Goal: Find specific page/section: Find specific page/section

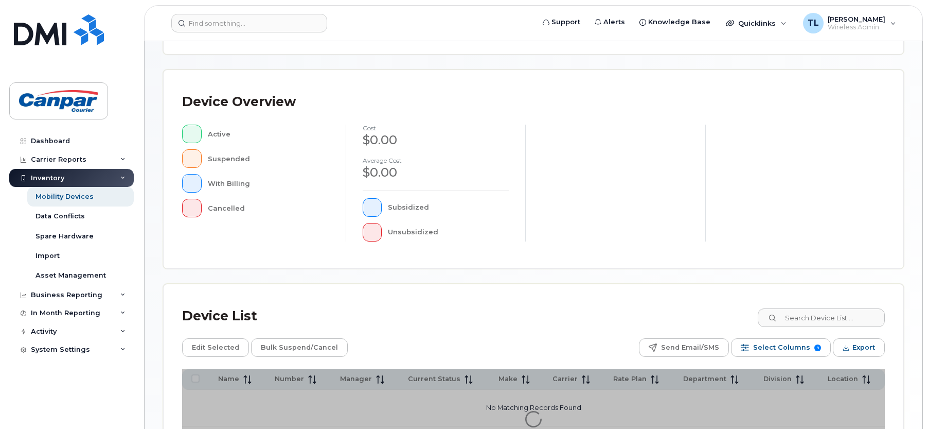
scroll to position [206, 0]
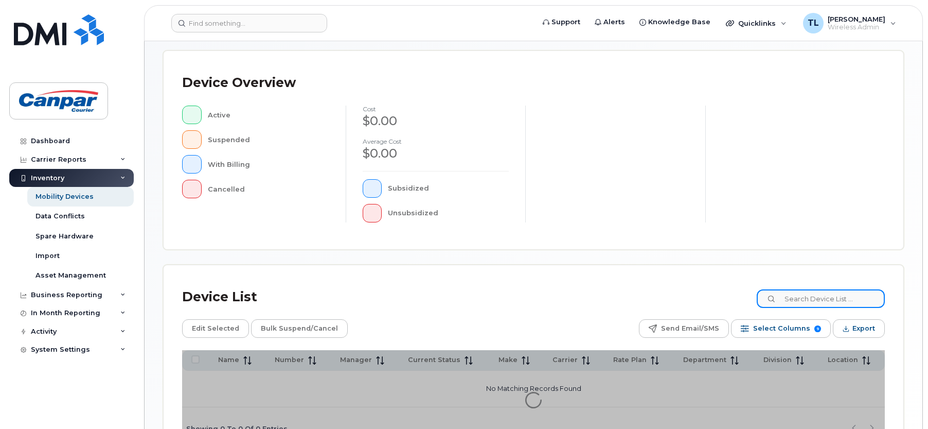
click at [801, 296] on input at bounding box center [821, 298] width 128 height 19
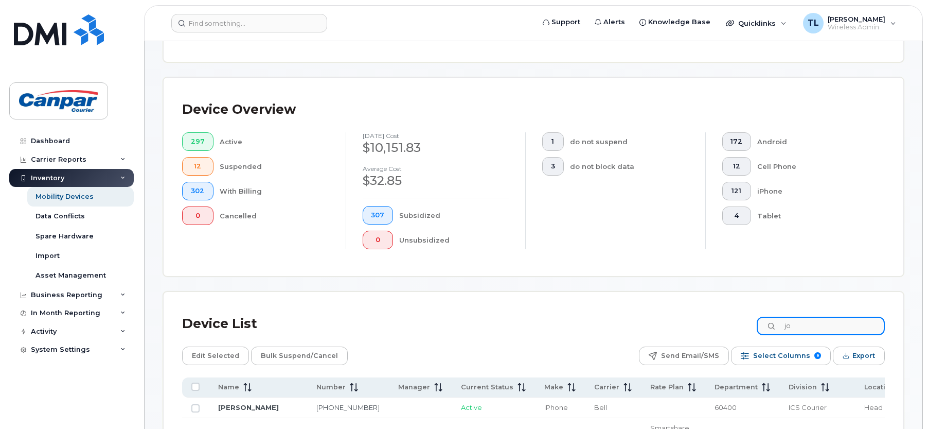
scroll to position [233, 0]
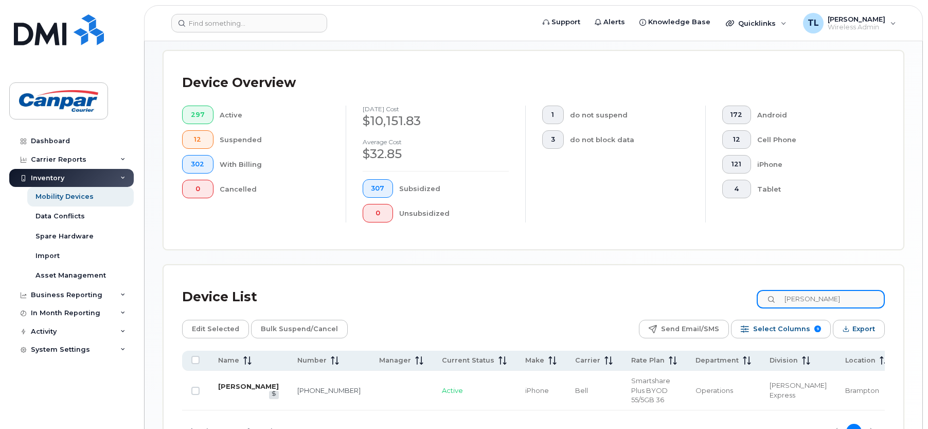
type input "[PERSON_NAME]"
click at [236, 384] on link "[PERSON_NAME]" at bounding box center [248, 386] width 61 height 8
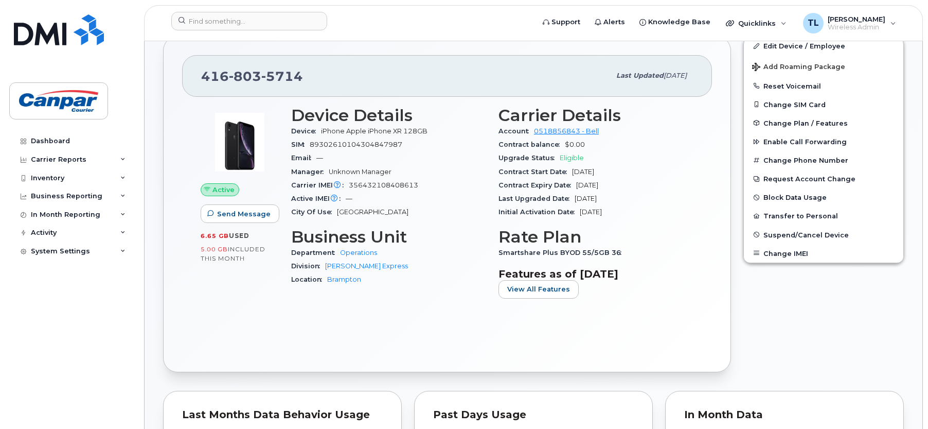
scroll to position [206, 0]
drag, startPoint x: 322, startPoint y: 132, endPoint x: 429, endPoint y: 132, distance: 107.5
click at [429, 132] on span "iPhone Apple iPhone XR 128GB" at bounding box center [376, 131] width 111 height 8
drag, startPoint x: 430, startPoint y: 132, endPoint x: 387, endPoint y: 131, distance: 42.7
copy span "iPhone Apple iPhone XR 128GB"
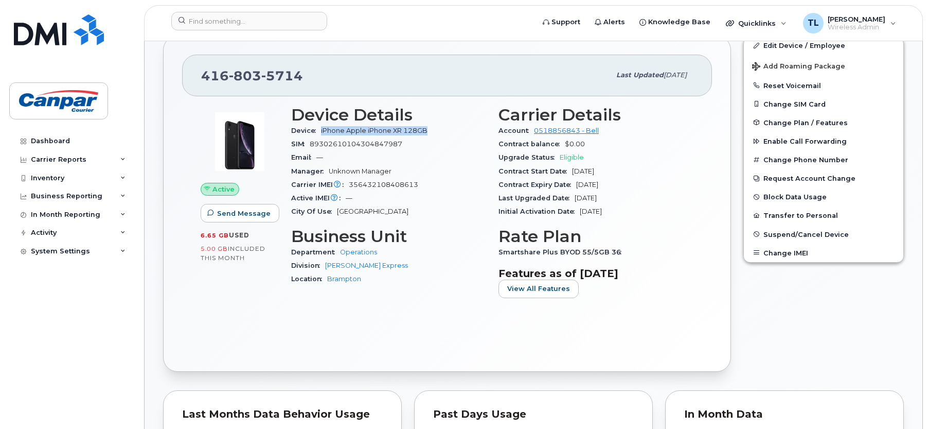
drag, startPoint x: 497, startPoint y: 131, endPoint x: 628, endPoint y: 214, distance: 154.9
click at [628, 214] on div "Carrier Details Account 0518856843 - Bell Contract balance $0.00 Upgrade Status…" at bounding box center [595, 205] width 207 height 213
copy section "Account 0518856843 - Bell Contract balance $0.00 Upgrade Status Eligible Contra…"
